Goal: Task Accomplishment & Management: Use online tool/utility

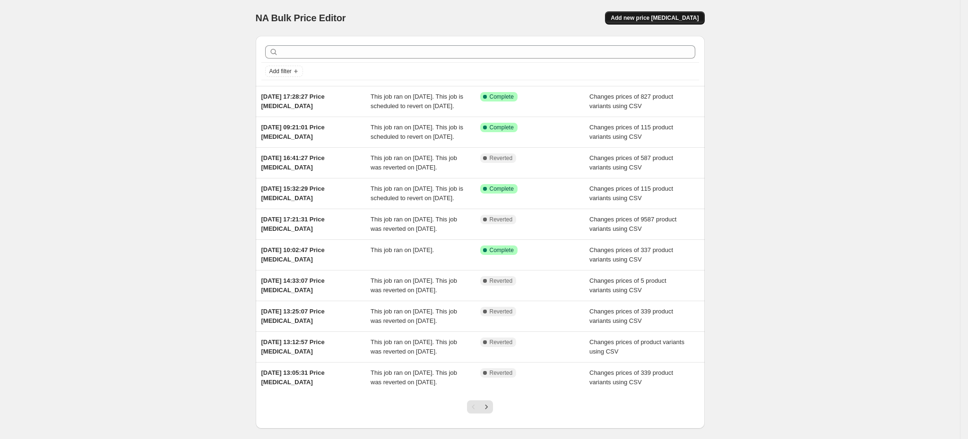
click at [686, 19] on span "Add new price [MEDICAL_DATA]" at bounding box center [655, 18] width 88 height 8
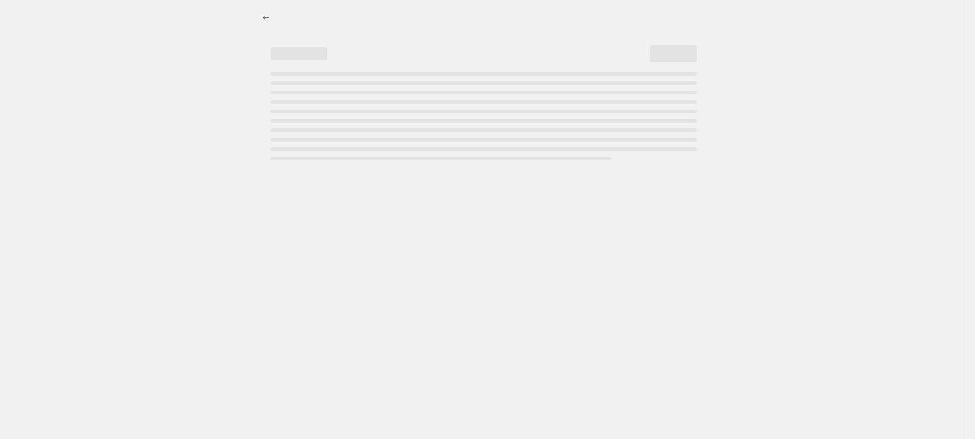
select select "percentage"
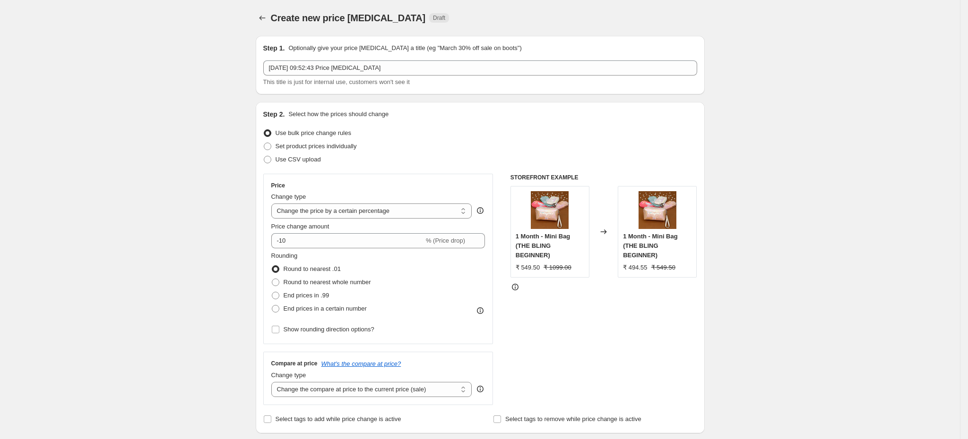
click at [293, 170] on div "Step 2. Select how the prices should change Use bulk price change rules Set pro…" at bounding box center [480, 268] width 434 height 317
click at [293, 164] on span "Use CSV upload" at bounding box center [298, 159] width 45 height 9
click at [264, 156] on input "Use CSV upload" at bounding box center [264, 156] width 0 height 0
radio input "true"
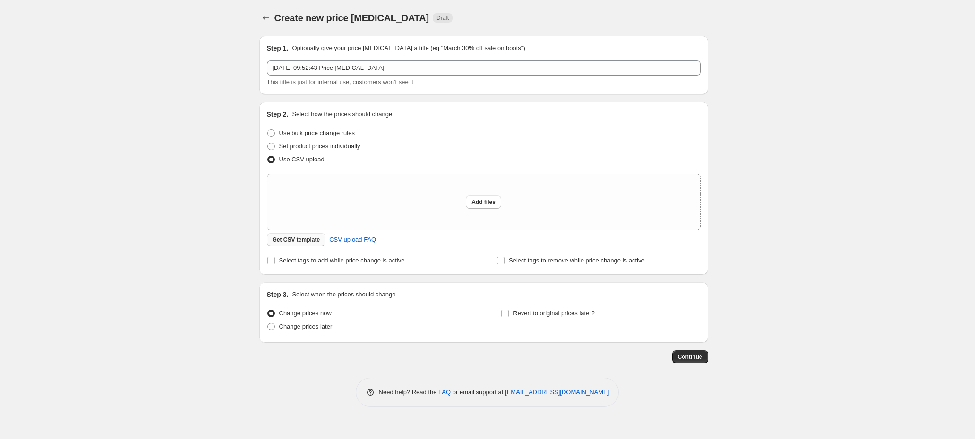
click at [294, 244] on span "Get CSV template" at bounding box center [297, 240] width 48 height 8
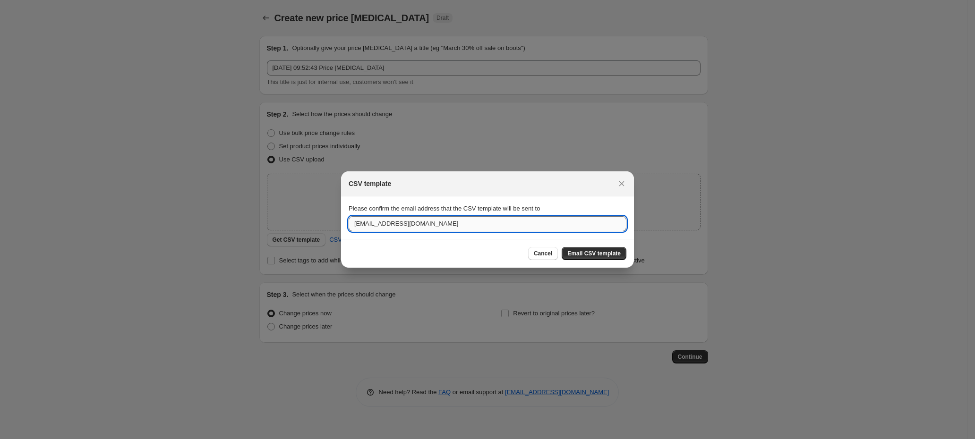
click at [419, 231] on input "[EMAIL_ADDRESS][DOMAIN_NAME]" at bounding box center [488, 223] width 278 height 15
paste input "[PERSON_NAME]."
type input "[PERSON_NAME][EMAIL_ADDRESS][DOMAIN_NAME]"
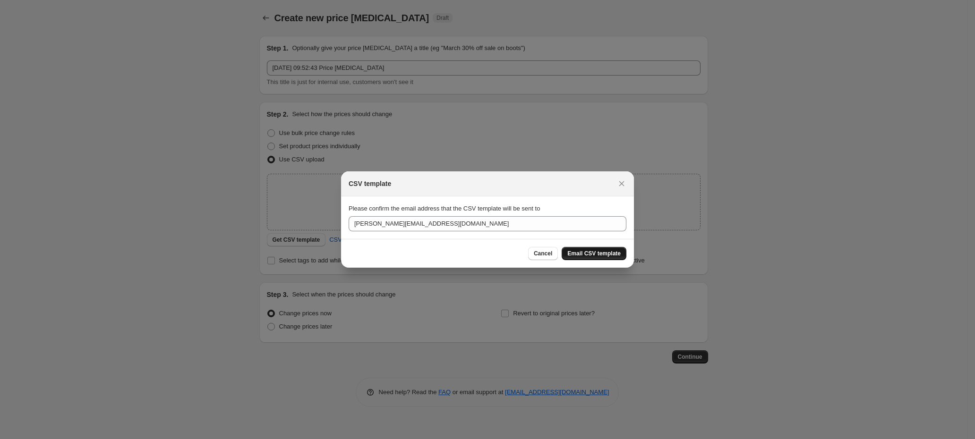
click at [588, 253] on span "Email CSV template" at bounding box center [594, 254] width 53 height 8
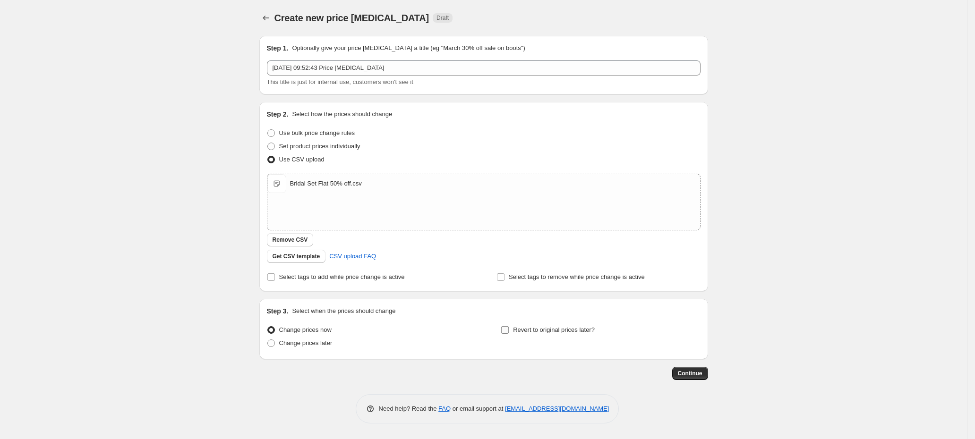
click at [557, 329] on span "Revert to original prices later?" at bounding box center [554, 330] width 82 height 7
click at [509, 329] on input "Revert to original prices later?" at bounding box center [505, 331] width 8 height 8
checkbox input "true"
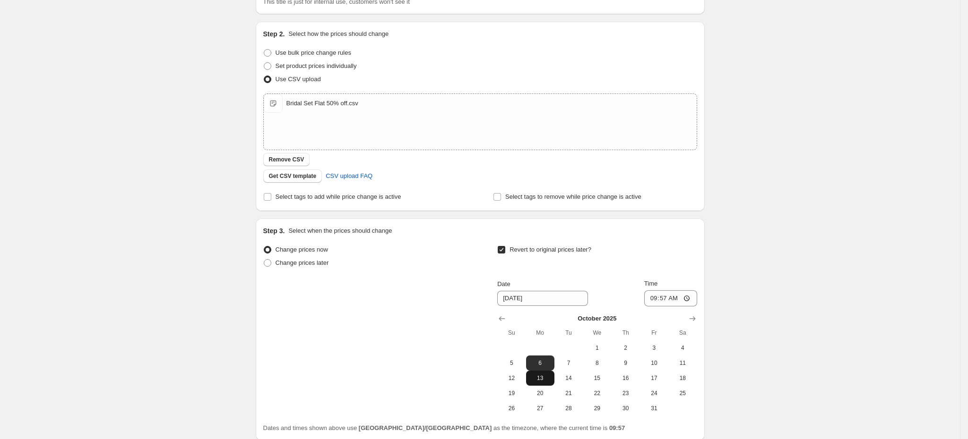
scroll to position [142, 0]
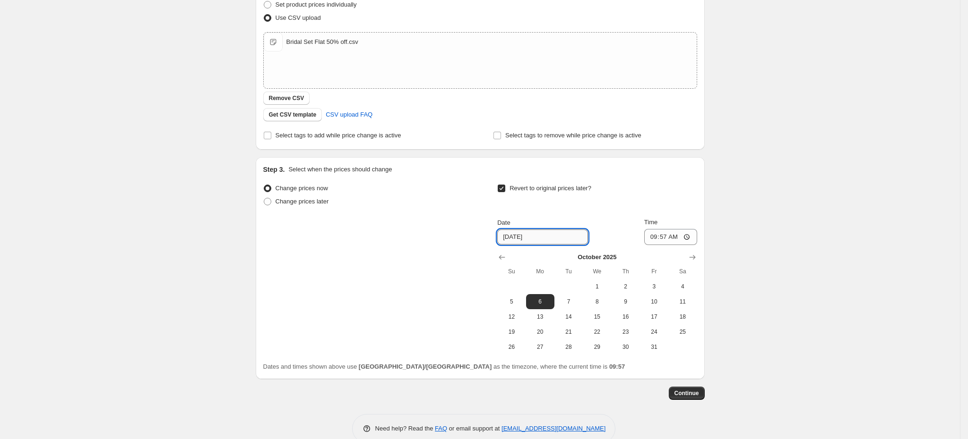
click at [521, 239] on input "[DATE]" at bounding box center [542, 237] width 91 height 15
click at [670, 241] on input "09:57" at bounding box center [670, 237] width 53 height 16
type input "00:10"
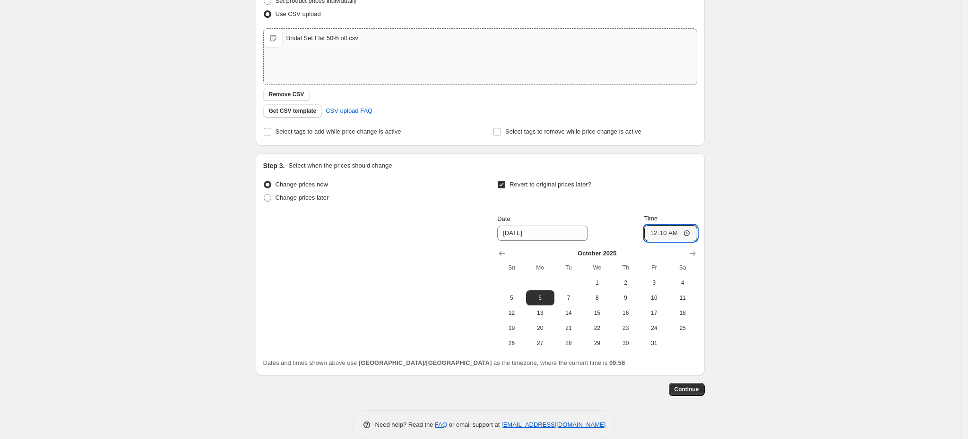
scroll to position [161, 0]
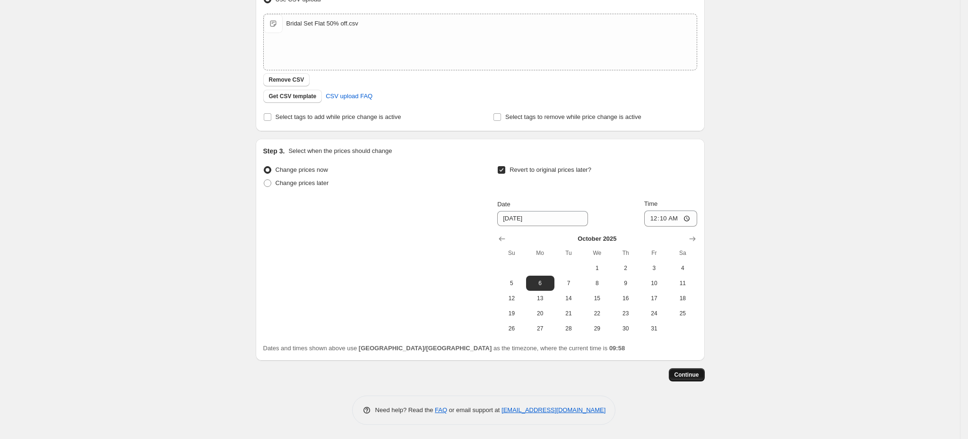
click at [698, 371] on button "Continue" at bounding box center [687, 375] width 36 height 13
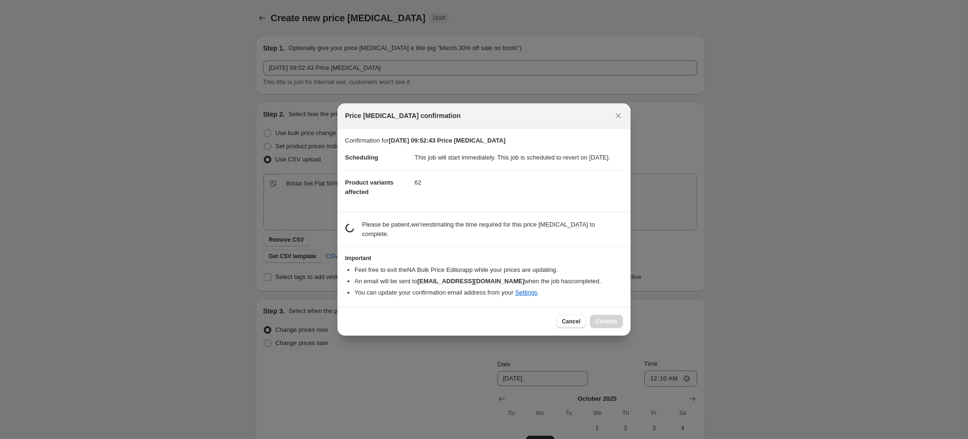
scroll to position [0, 0]
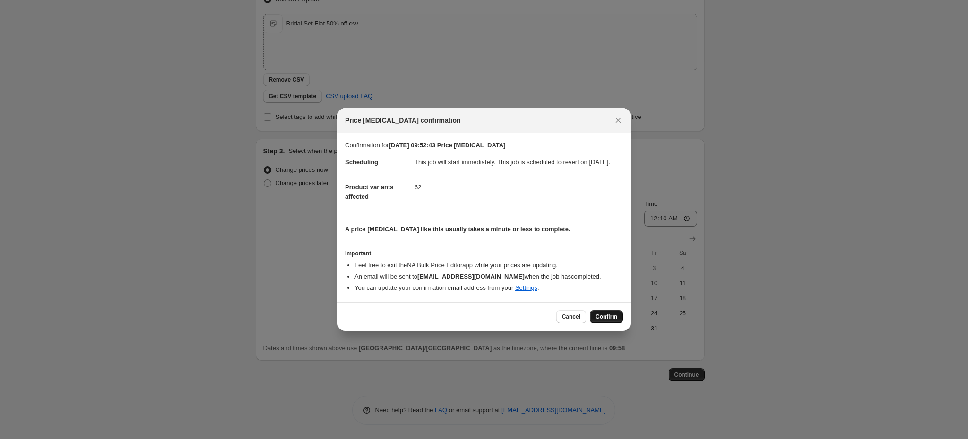
click at [609, 321] on span "Confirm" at bounding box center [606, 317] width 22 height 8
